Goal: Transaction & Acquisition: Book appointment/travel/reservation

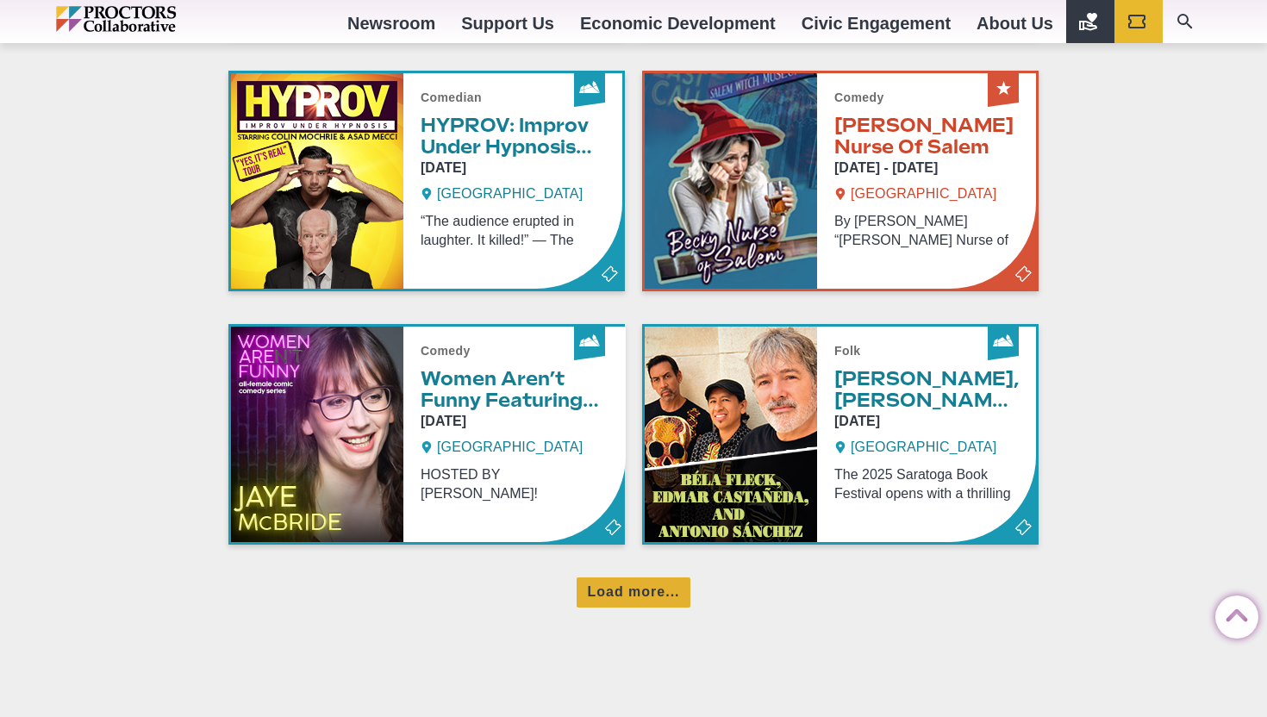
scroll to position [1155, 0]
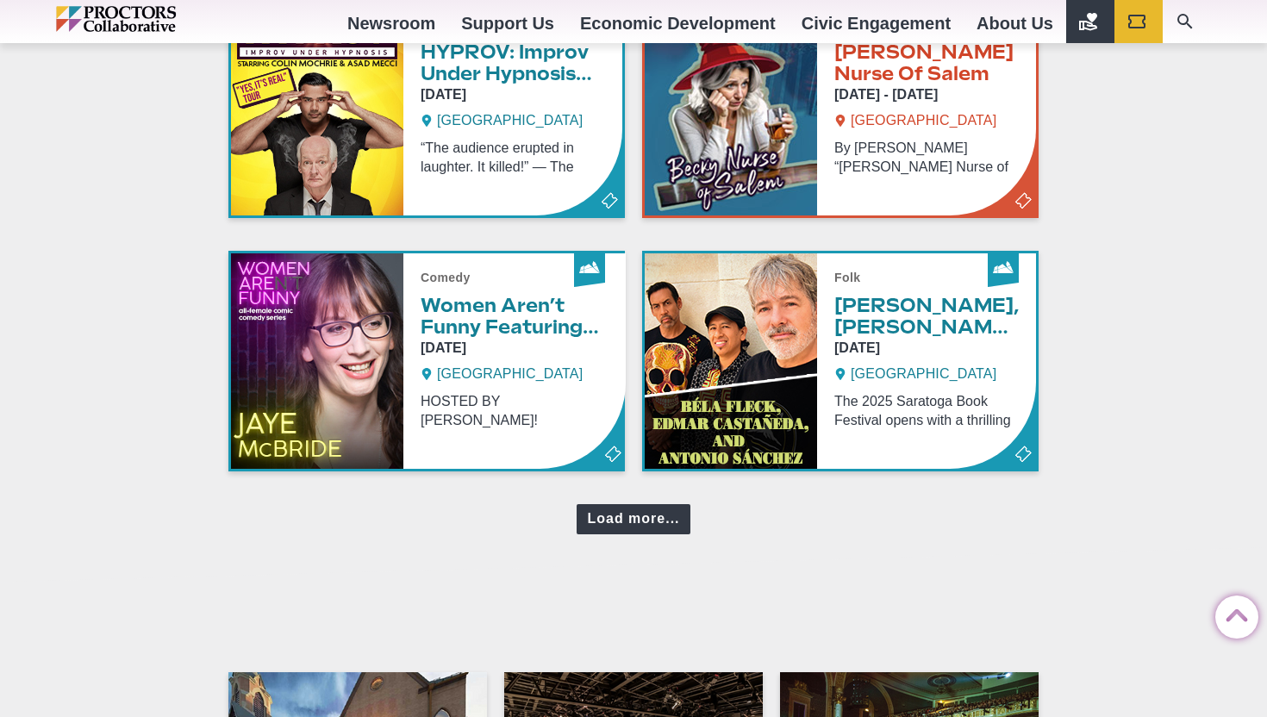
click at [667, 519] on div "Load more..." at bounding box center [632, 519] width 113 height 30
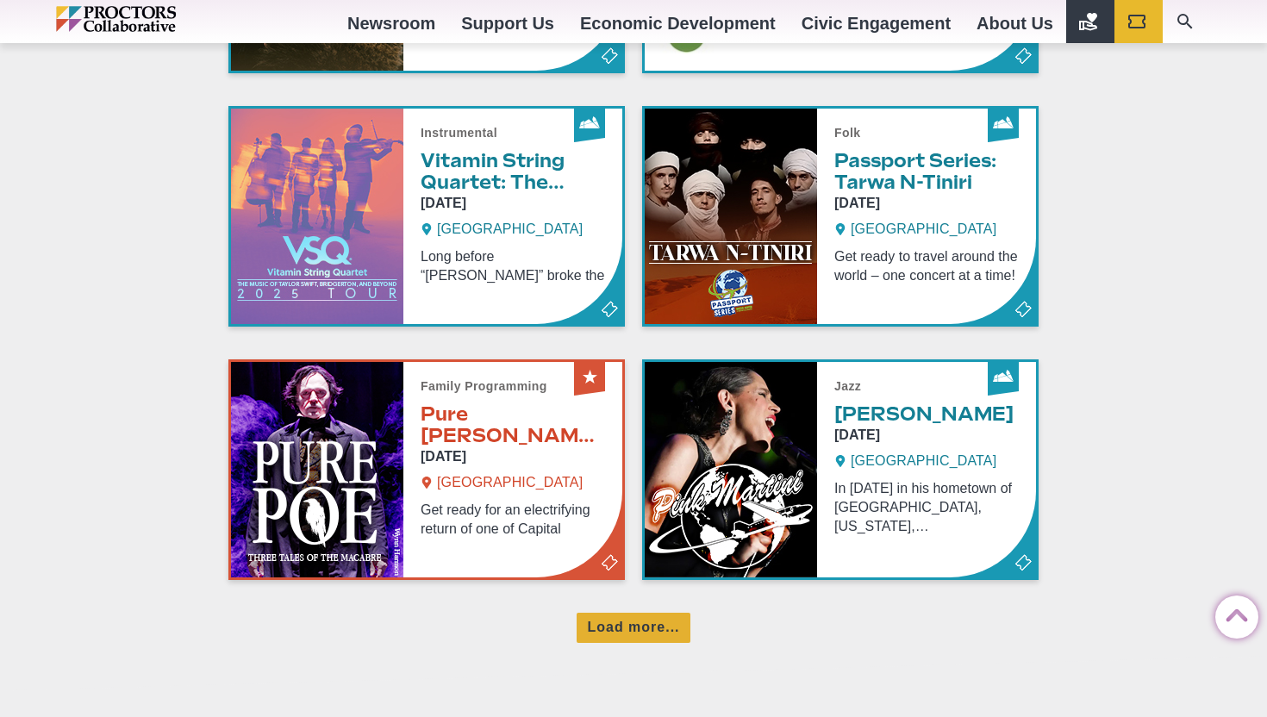
scroll to position [1854, 0]
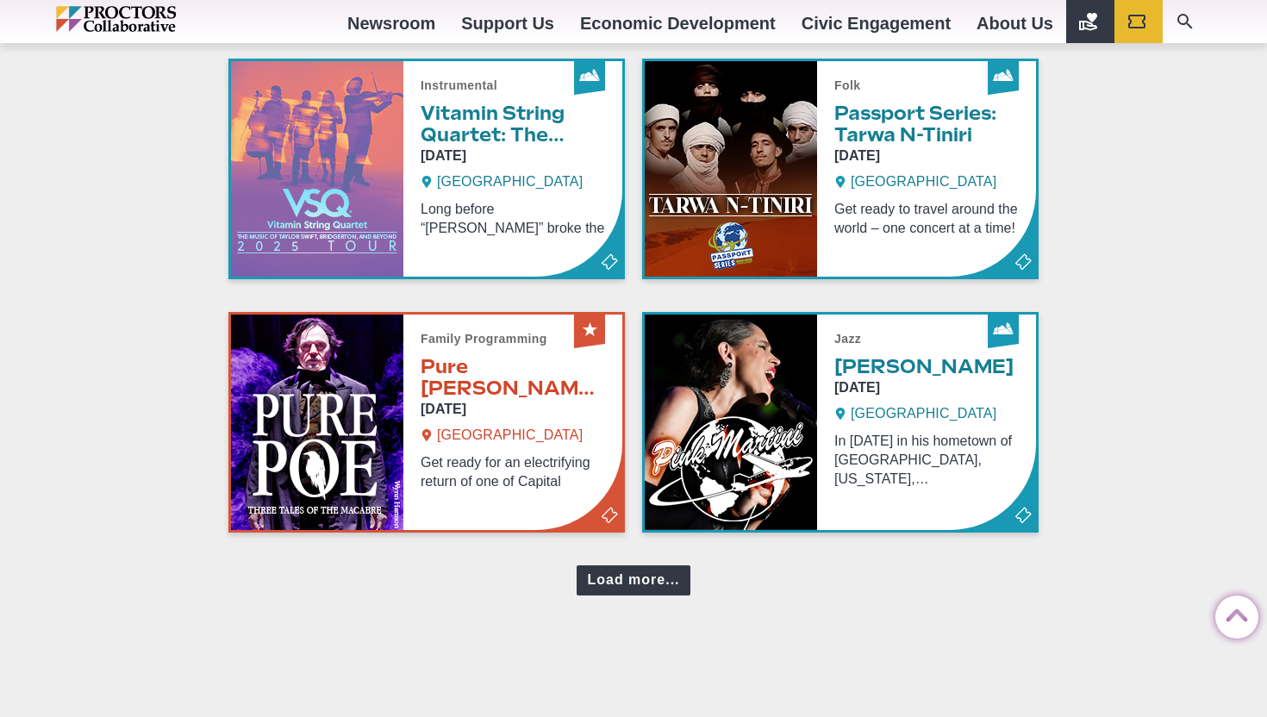
click at [663, 582] on div "Load more..." at bounding box center [632, 580] width 113 height 30
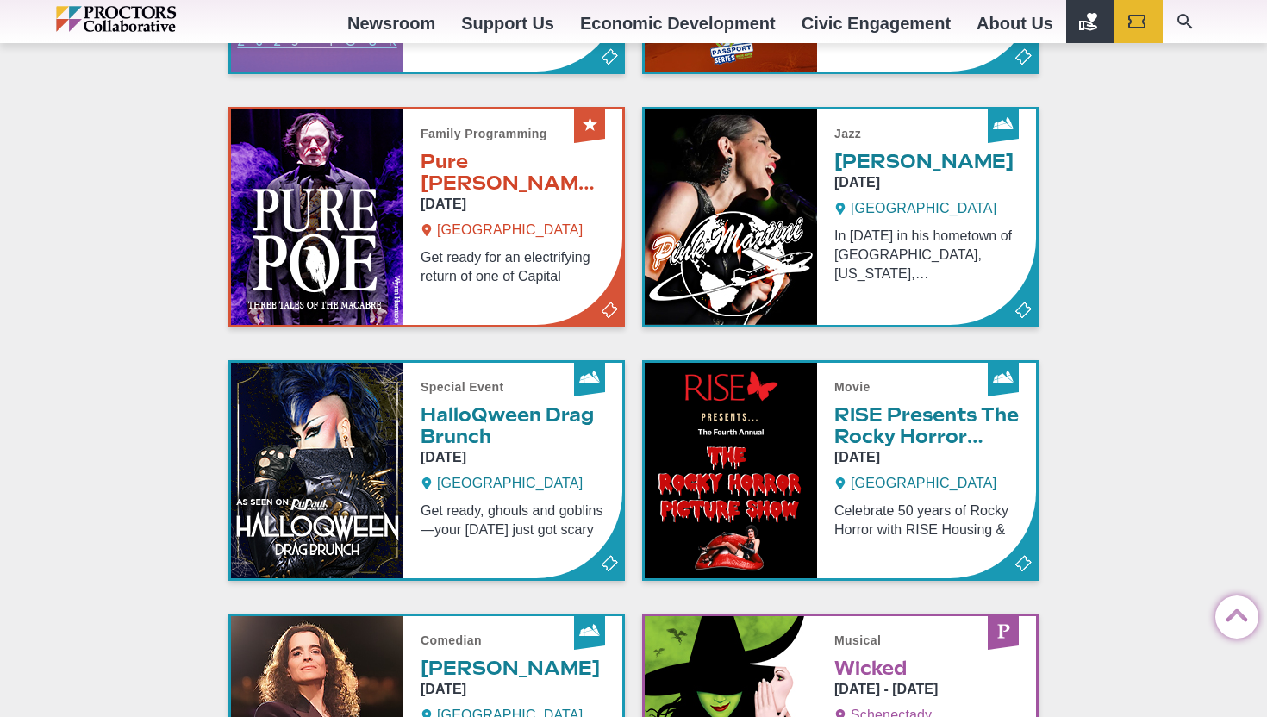
scroll to position [2093, 0]
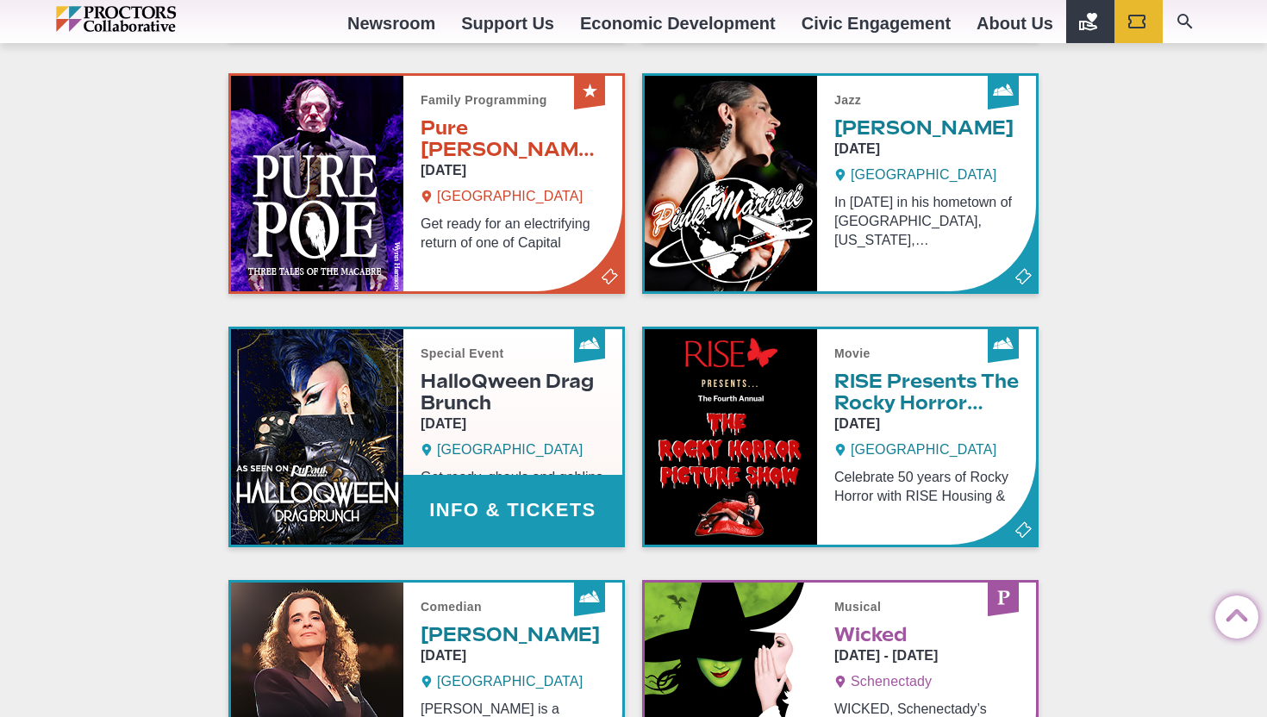
click at [477, 392] on link "Info & Tickets" at bounding box center [426, 436] width 391 height 215
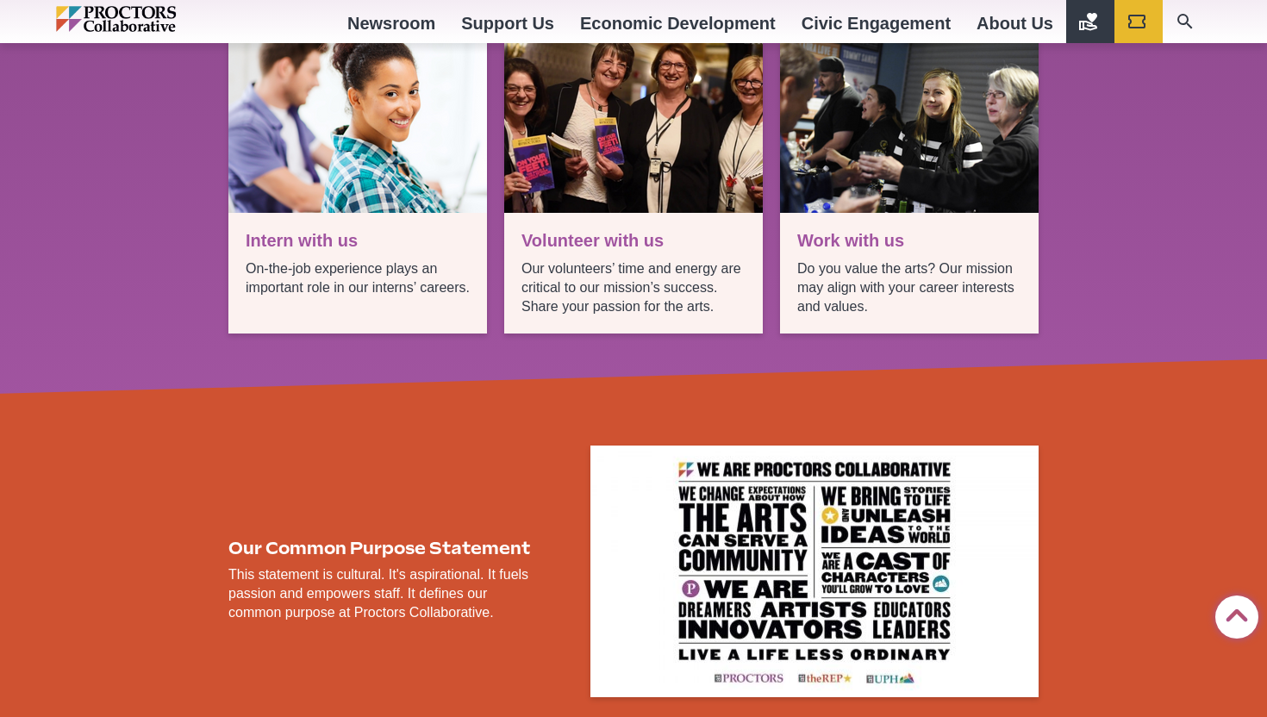
scroll to position [1511, 0]
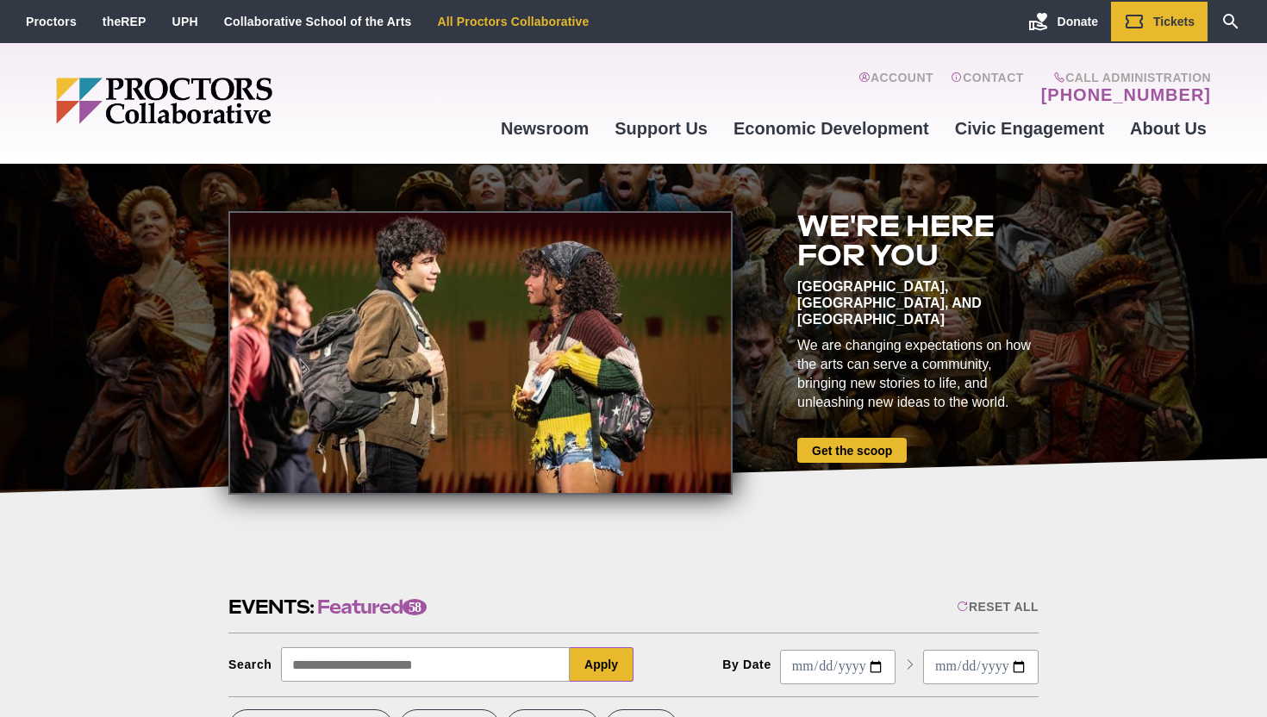
click at [496, 17] on link "All Proctors Collaborative" at bounding box center [513, 22] width 152 height 14
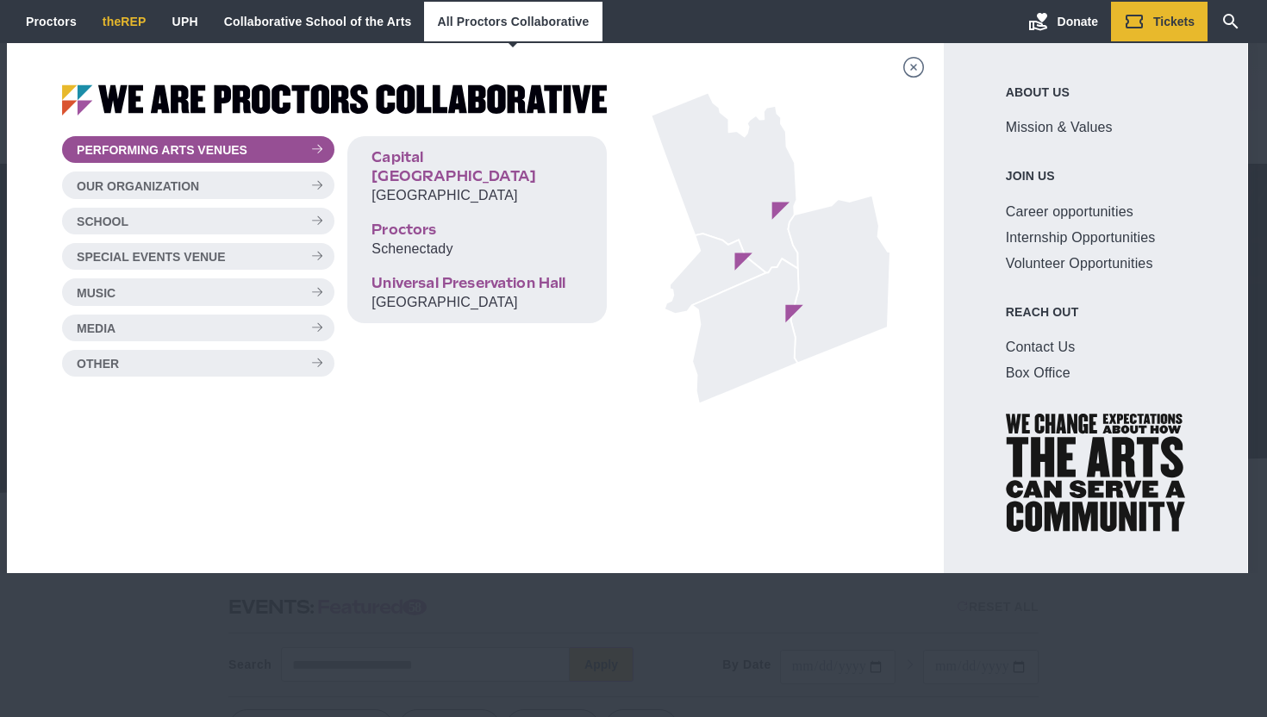
click at [133, 22] on link "theREP" at bounding box center [125, 22] width 44 height 14
